Goal: Check status: Check status

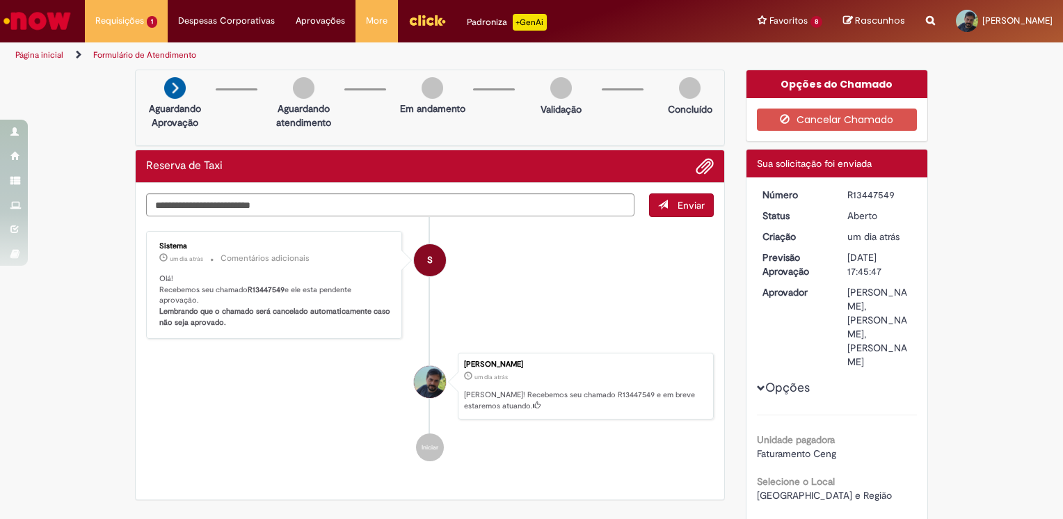
click at [330, 429] on ul "S Sistema um dia atrás um dia atrás Comentários adicionais Olá! Recebemos seu c…" at bounding box center [430, 346] width 568 height 258
drag, startPoint x: 512, startPoint y: 460, endPoint x: 526, endPoint y: 426, distance: 36.8
click at [513, 459] on ul "S Sistema um dia atrás um dia atrás Comentários adicionais Olá! Recebemos seu c…" at bounding box center [430, 346] width 568 height 258
click at [565, 295] on li "S Sistema um dia atrás um dia atrás Comentários adicionais Olá! Recebemos seu c…" at bounding box center [430, 285] width 568 height 108
click at [364, 371] on li "[PERSON_NAME] um dia atrás um dia atrás [PERSON_NAME]! Recebemos seu chamado R1…" at bounding box center [430, 386] width 568 height 67
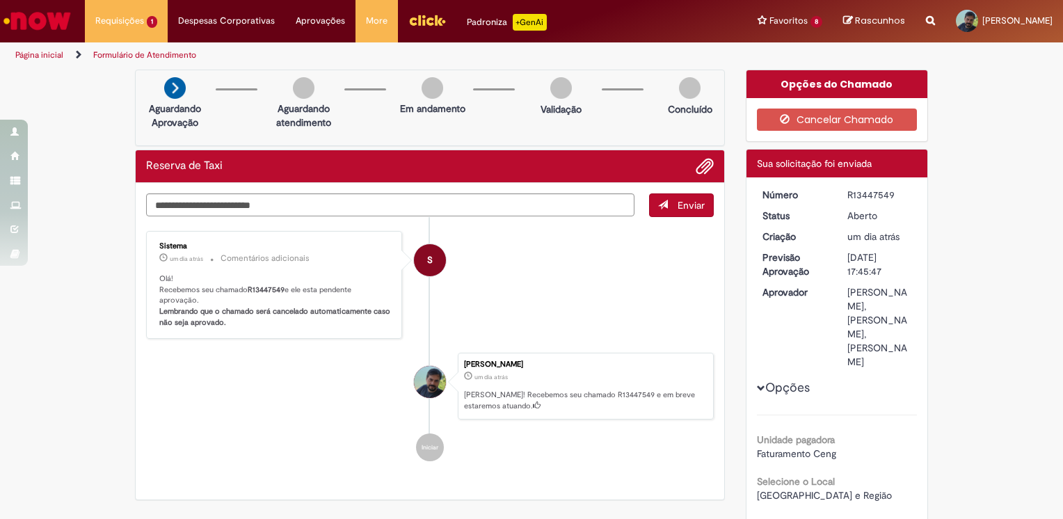
click at [427, 259] on span "S" at bounding box center [430, 259] width 6 height 33
click at [427, 259] on div "S" at bounding box center [430, 260] width 32 height 32
click at [495, 267] on li "S Sistema um dia atrás um dia atrás Comentários adicionais Olá! Recebemos seu c…" at bounding box center [430, 285] width 568 height 108
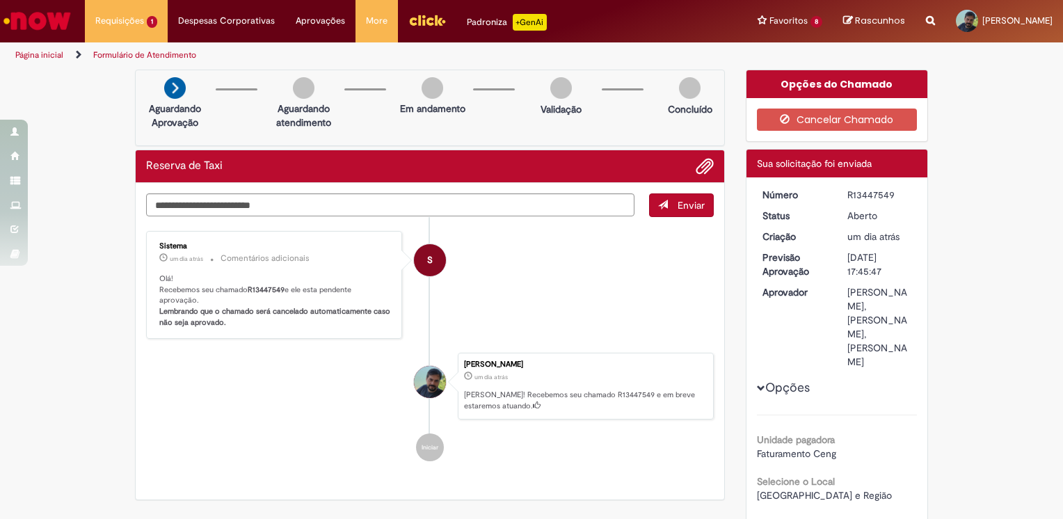
click at [492, 273] on li "S Sistema um dia atrás um dia atrás Comentários adicionais Olá! Recebemos seu c…" at bounding box center [430, 285] width 568 height 108
click at [293, 424] on ul "S Sistema um dia atrás um dia atrás Comentários adicionais Olá! Recebemos seu c…" at bounding box center [430, 346] width 568 height 258
